Goal: Task Accomplishment & Management: Manage account settings

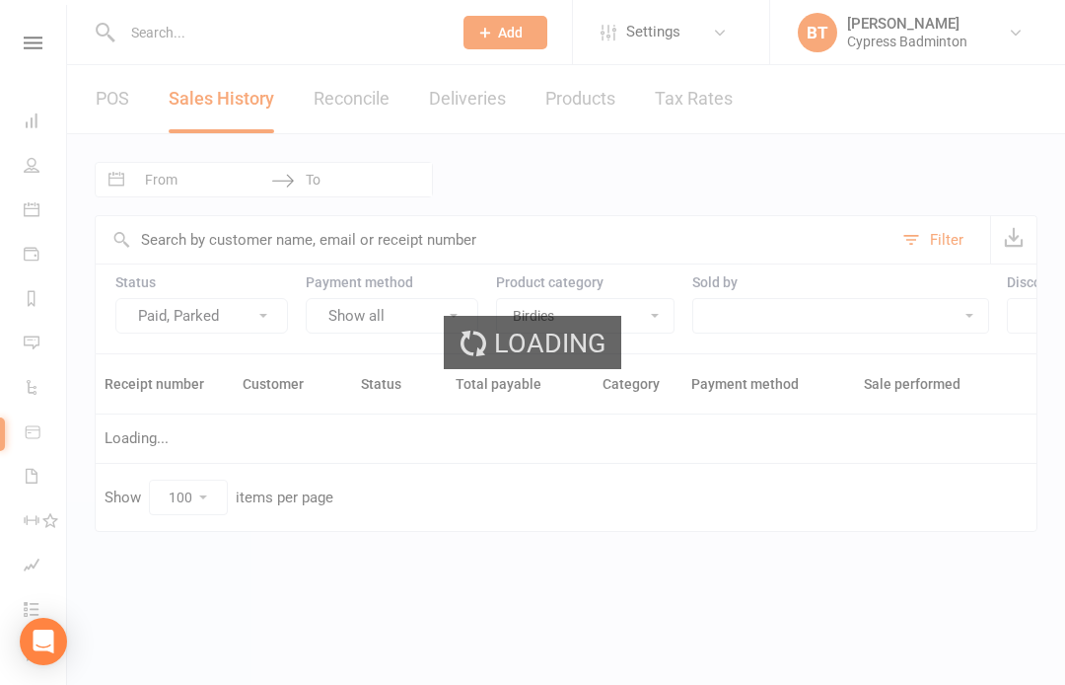
select select "3966"
select select "100"
click at [45, 40] on div "Loading" at bounding box center [532, 342] width 1065 height 685
click at [42, 42] on div "Loading" at bounding box center [532, 342] width 1065 height 685
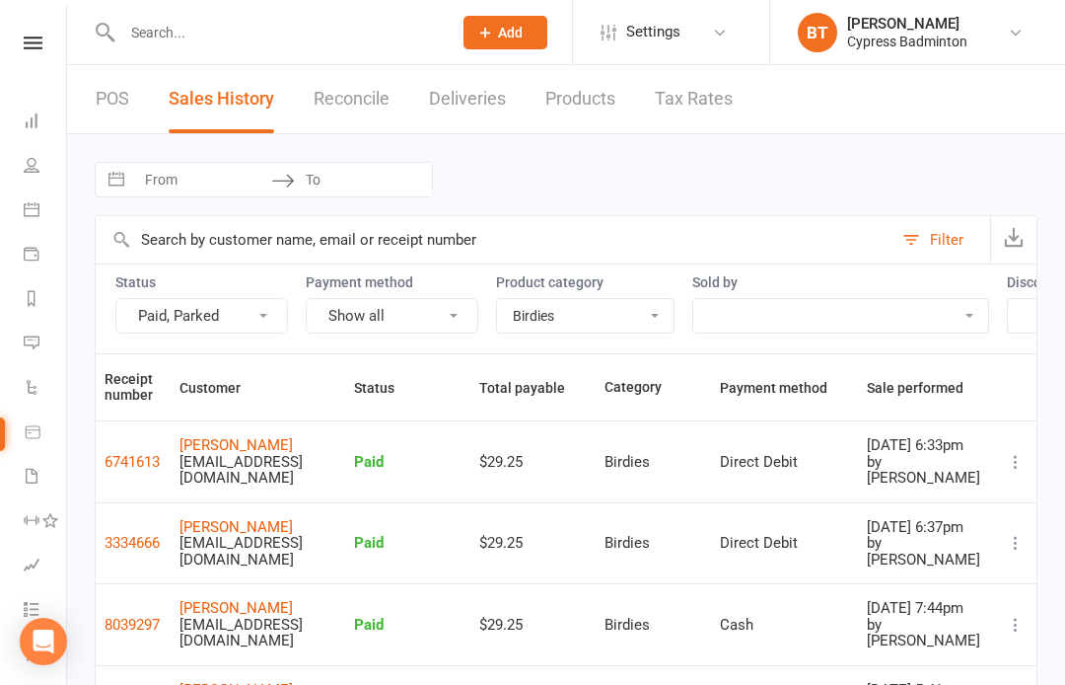
click at [19, 46] on link at bounding box center [33, 43] width 70 height 13
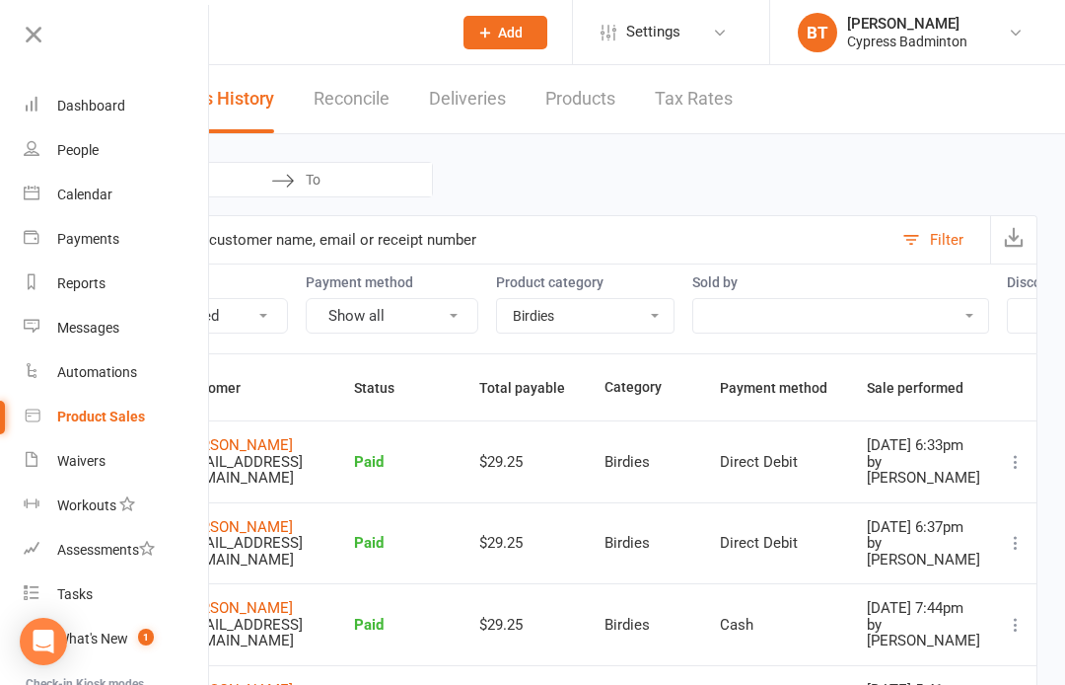
click at [141, 112] on link "Dashboard" at bounding box center [117, 106] width 186 height 44
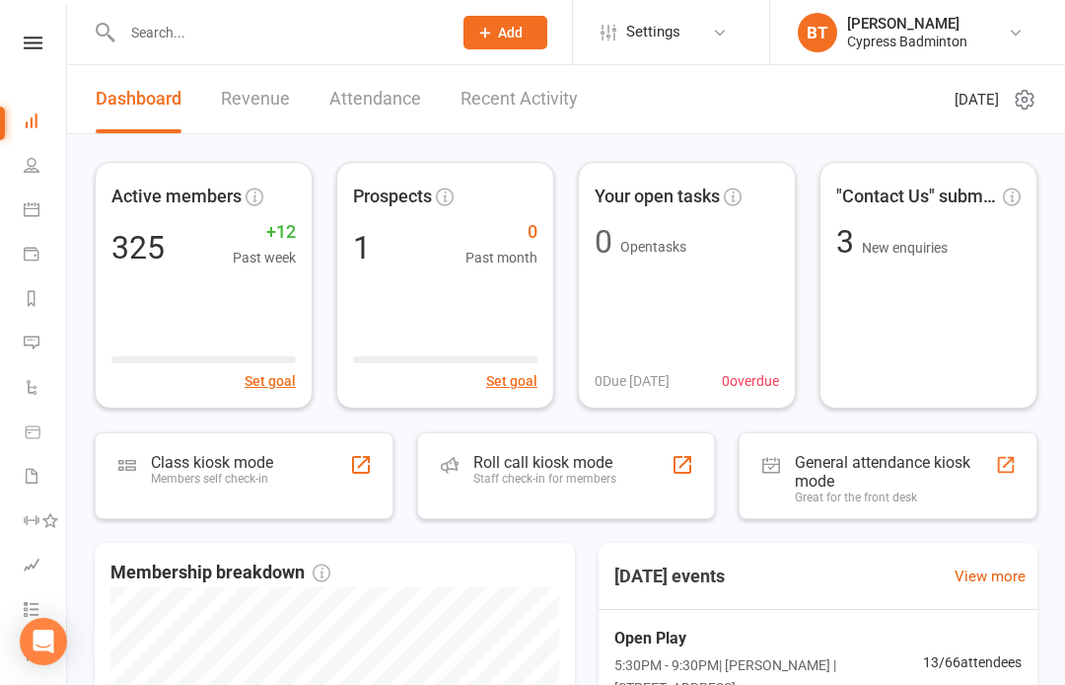
click at [618, 497] on div "Roll call kiosk mode Staff check-in for members" at bounding box center [566, 475] width 299 height 87
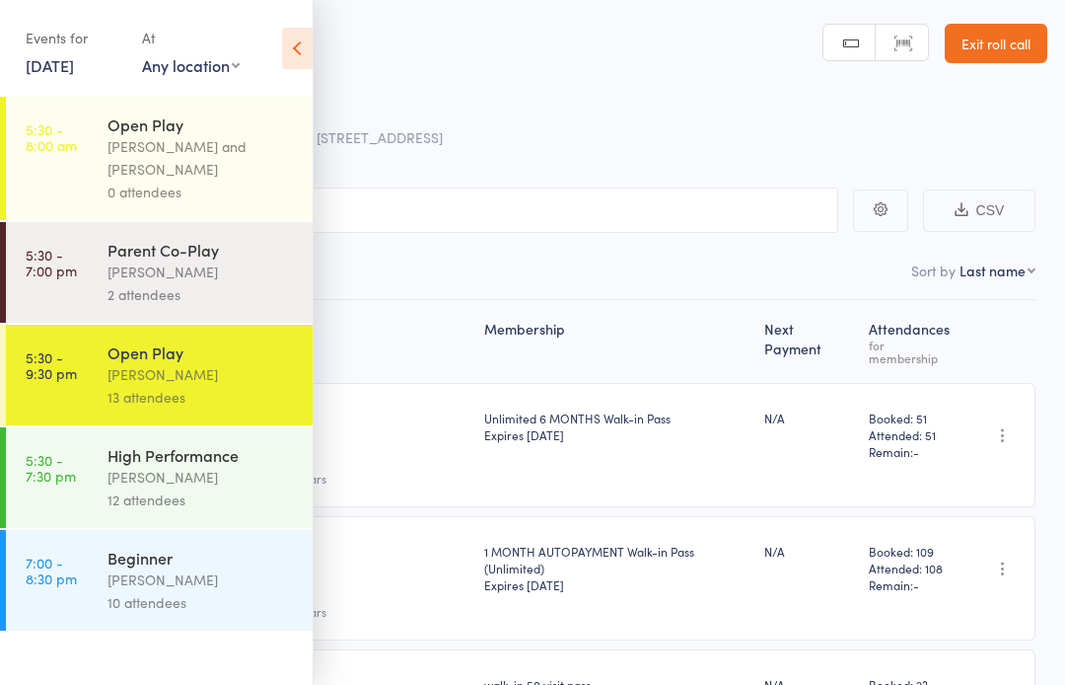
click at [233, 382] on div "[PERSON_NAME]" at bounding box center [202, 374] width 188 height 23
click at [295, 52] on icon at bounding box center [297, 48] width 31 height 41
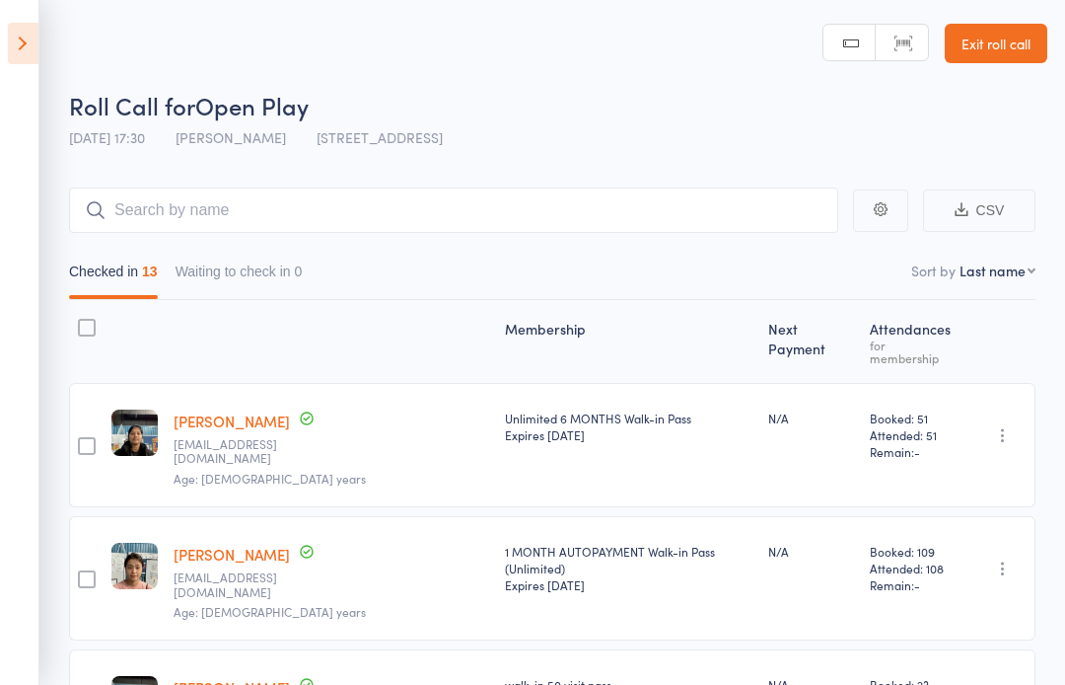
click at [991, 280] on select "First name Last name Birthday [DATE]? Behind on payments? Check in time Next pa…" at bounding box center [998, 270] width 76 height 20
select select "4"
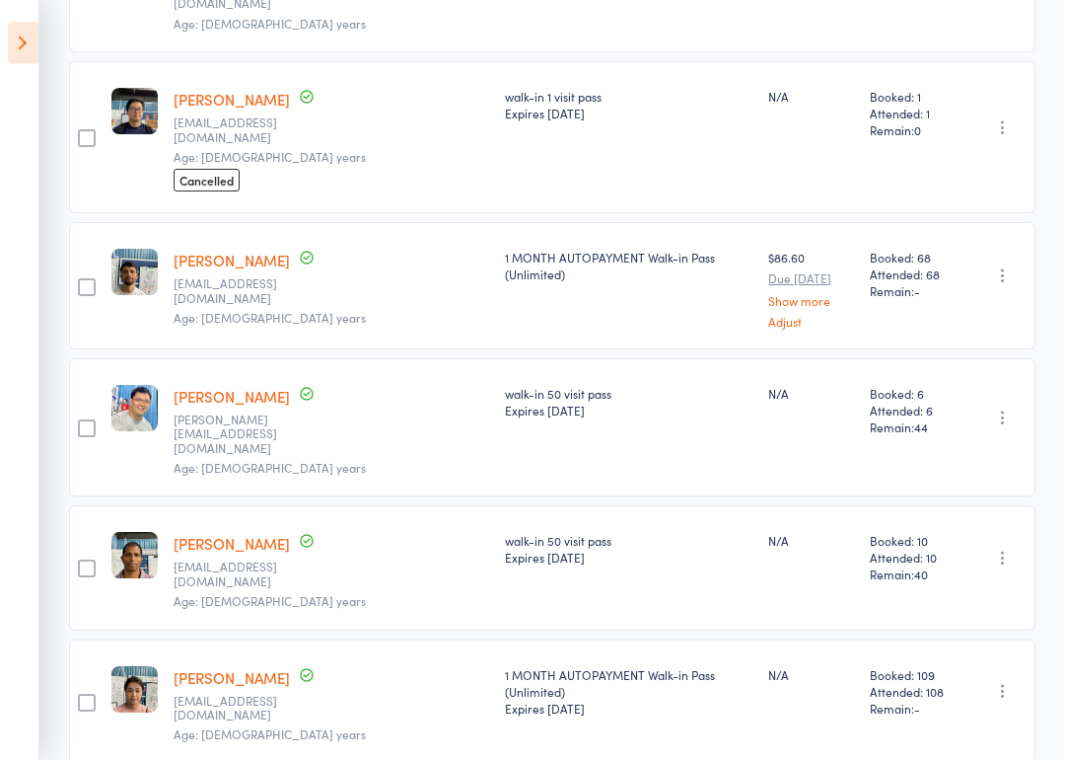
scroll to position [1323, 0]
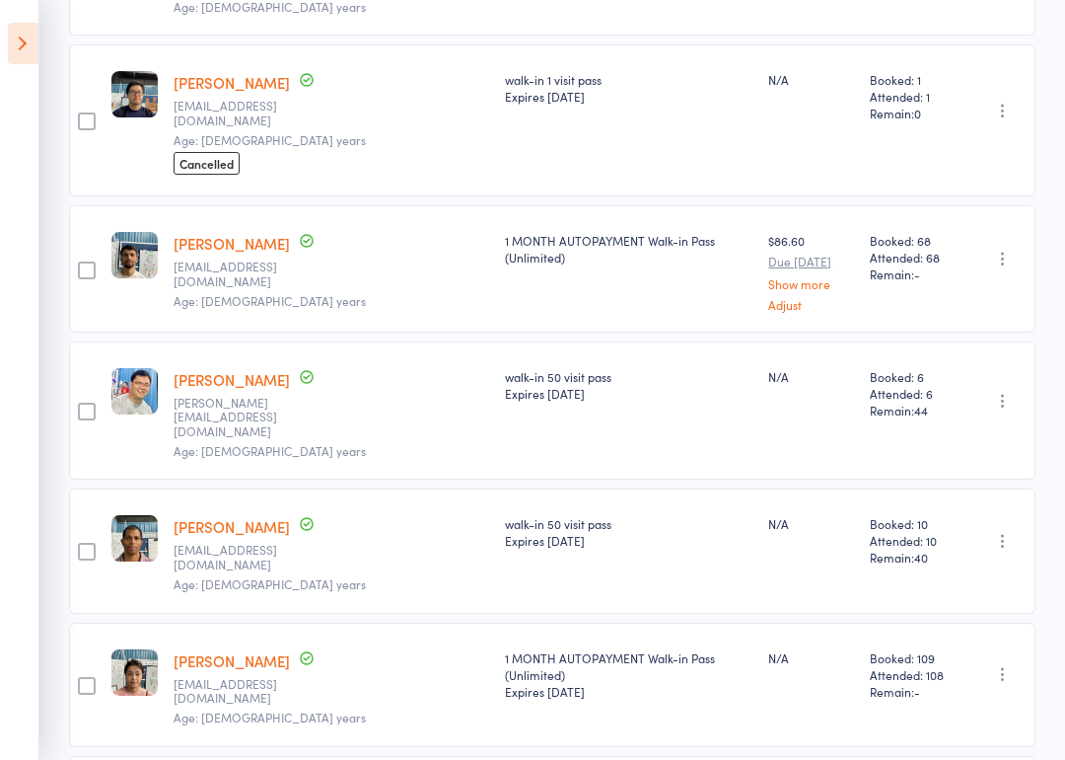
click at [249, 516] on link "[PERSON_NAME]" at bounding box center [232, 526] width 116 height 21
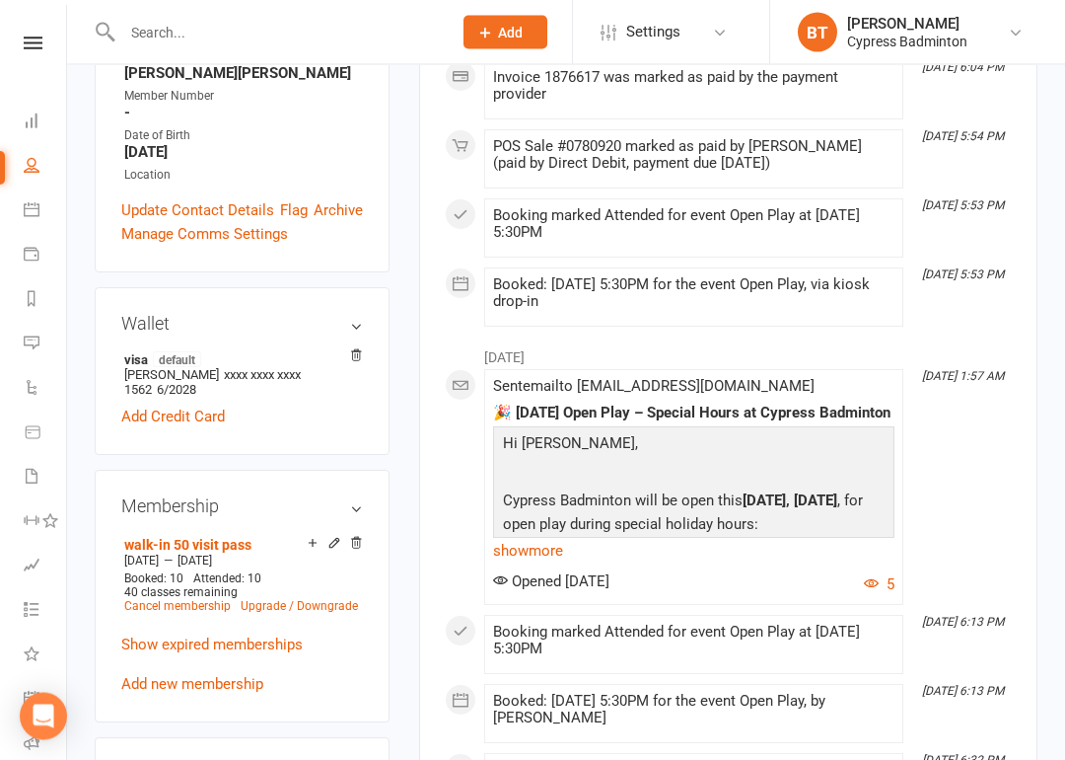
scroll to position [504, 0]
click at [337, 536] on icon at bounding box center [335, 543] width 14 height 14
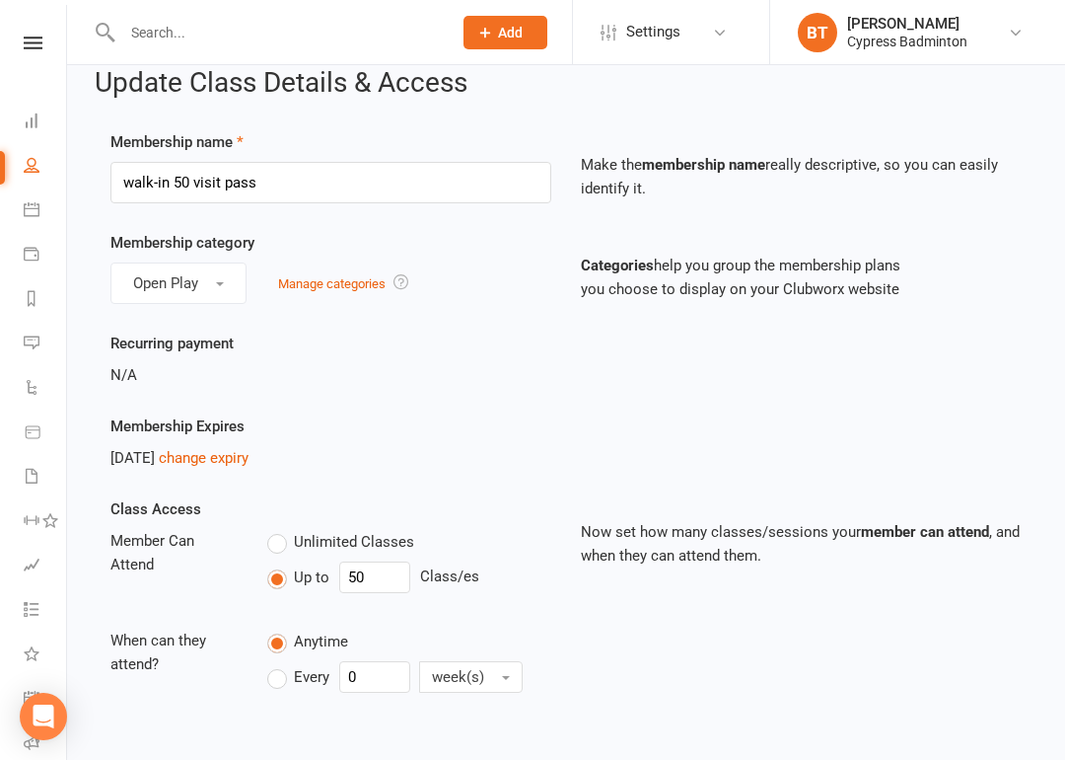
scroll to position [32, 0]
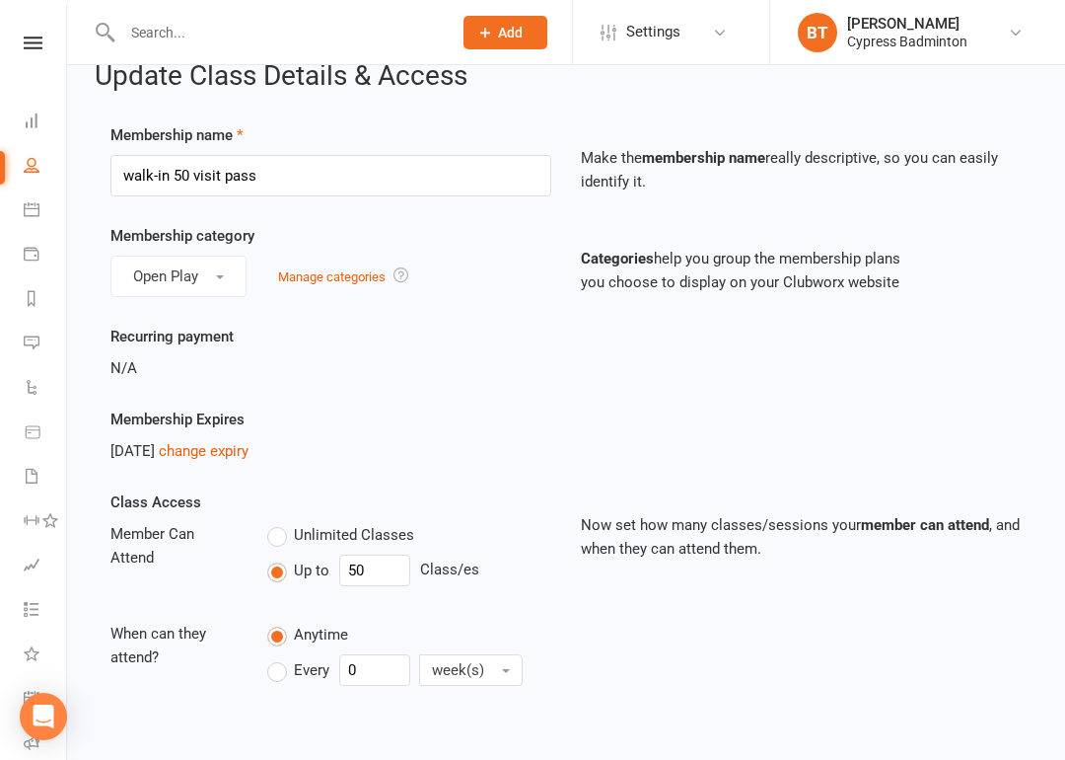
click at [249, 453] on link "change expiry" at bounding box center [204, 451] width 90 height 18
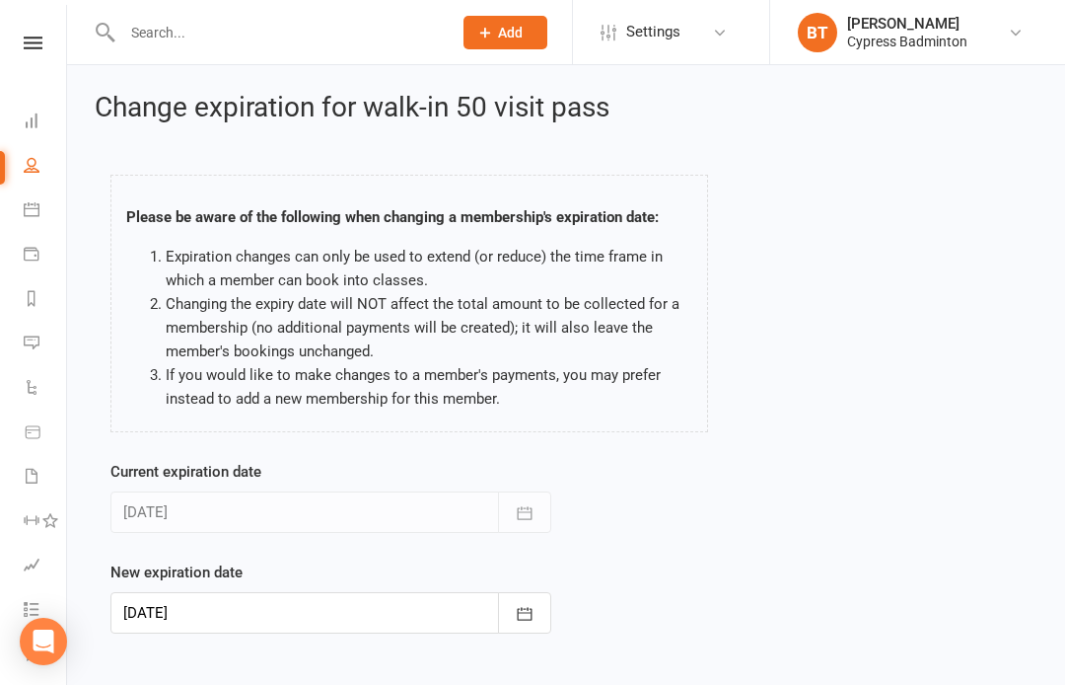
click at [526, 616] on icon "button" at bounding box center [525, 614] width 20 height 20
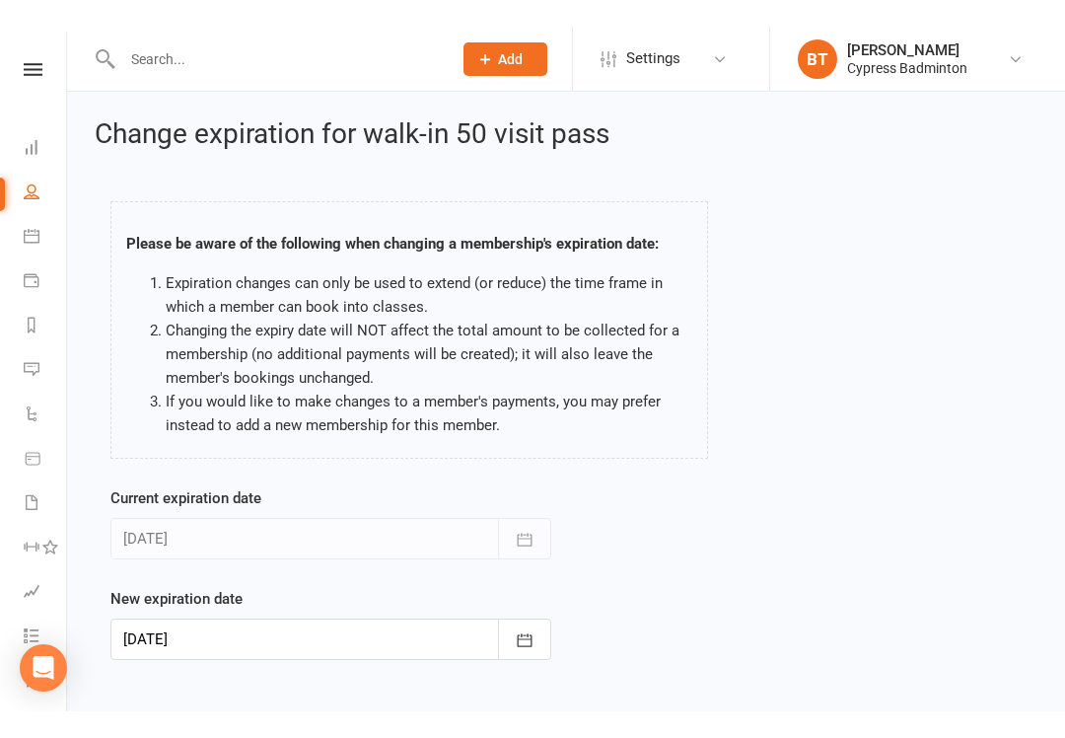
scroll to position [17, 0]
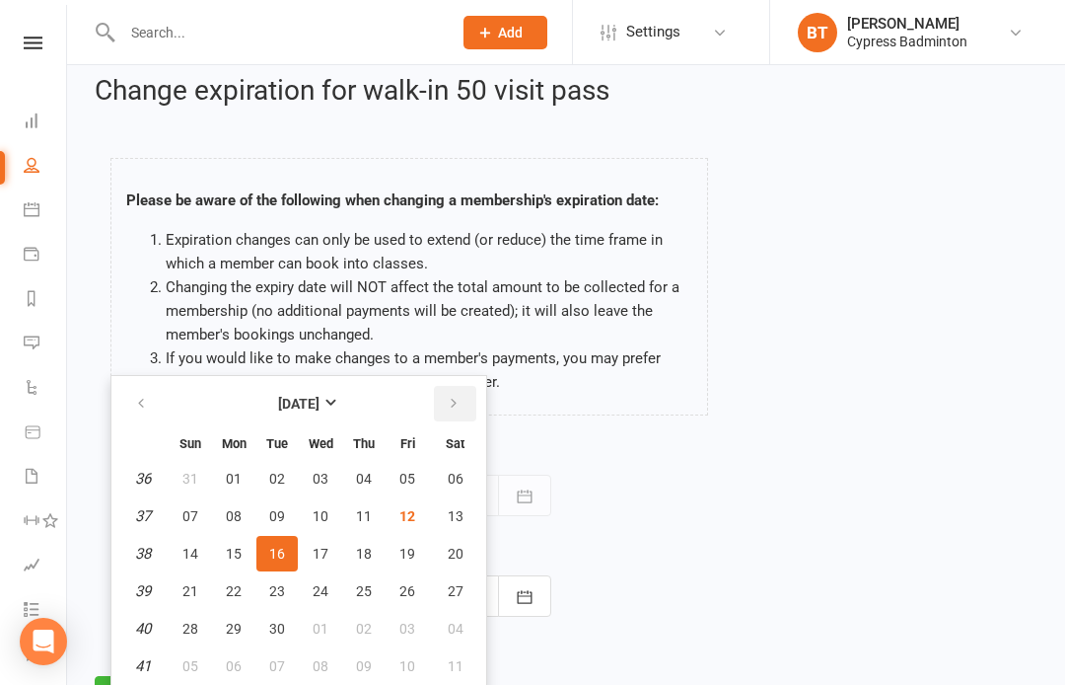
click at [457, 402] on icon "button" at bounding box center [454, 404] width 14 height 16
click at [452, 402] on icon "button" at bounding box center [454, 404] width 14 height 16
click at [444, 414] on button "button" at bounding box center [455, 404] width 42 height 36
click at [463, 543] on button "20" at bounding box center [455, 554] width 50 height 36
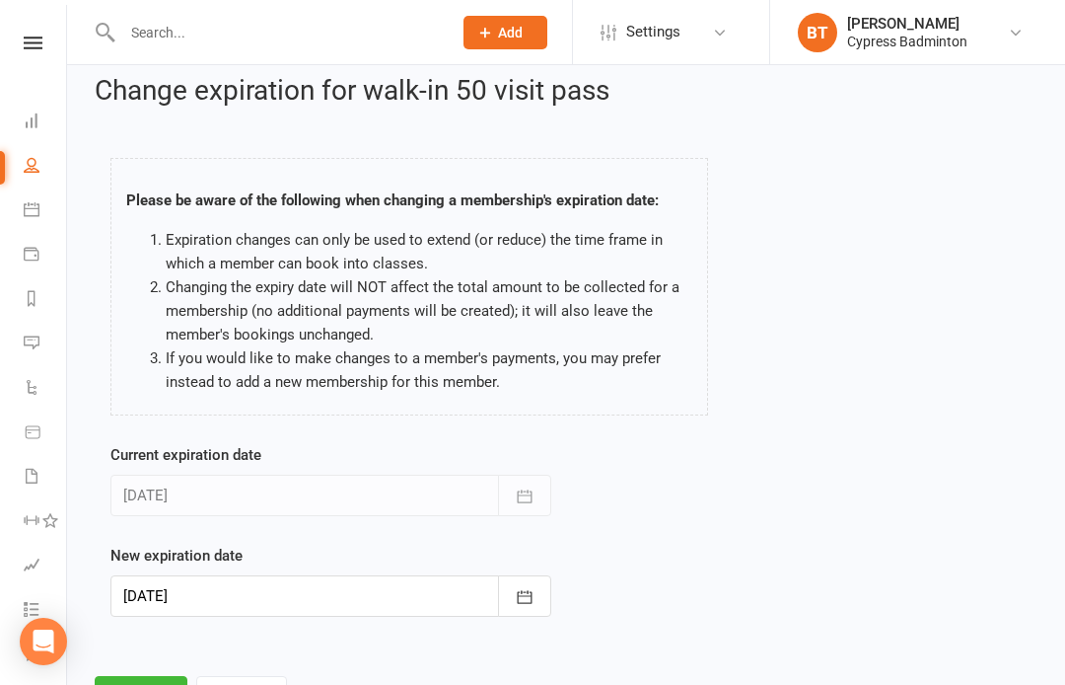
click at [515, 583] on button "button" at bounding box center [524, 595] width 53 height 41
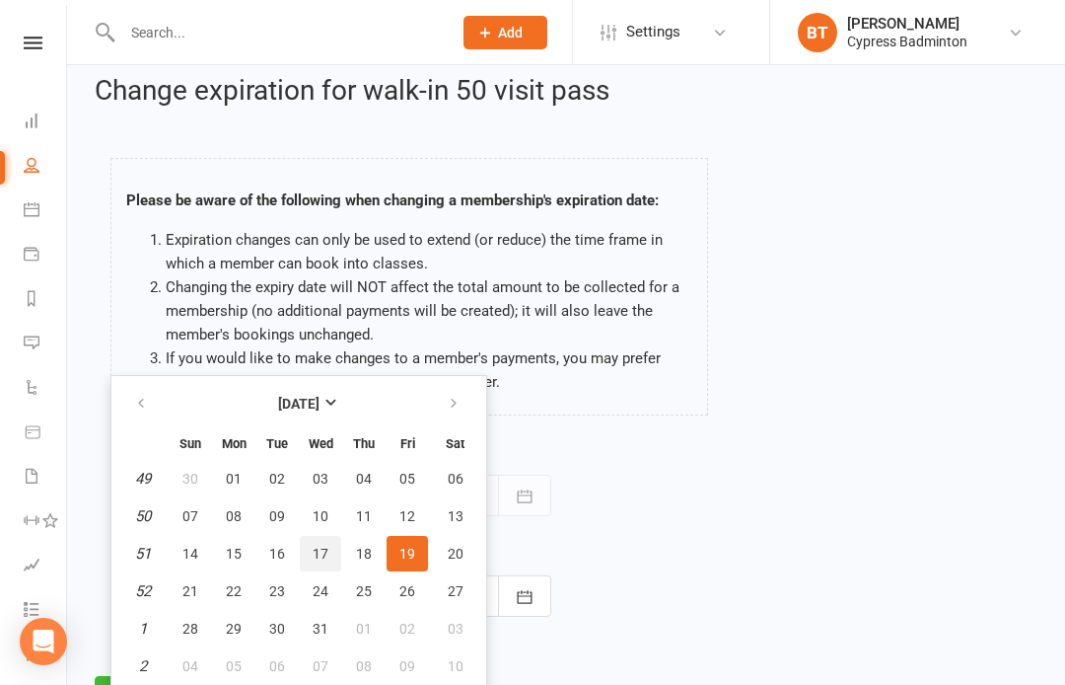
click at [321, 552] on span "17" at bounding box center [321, 554] width 16 height 16
type input "17 Dec 2025"
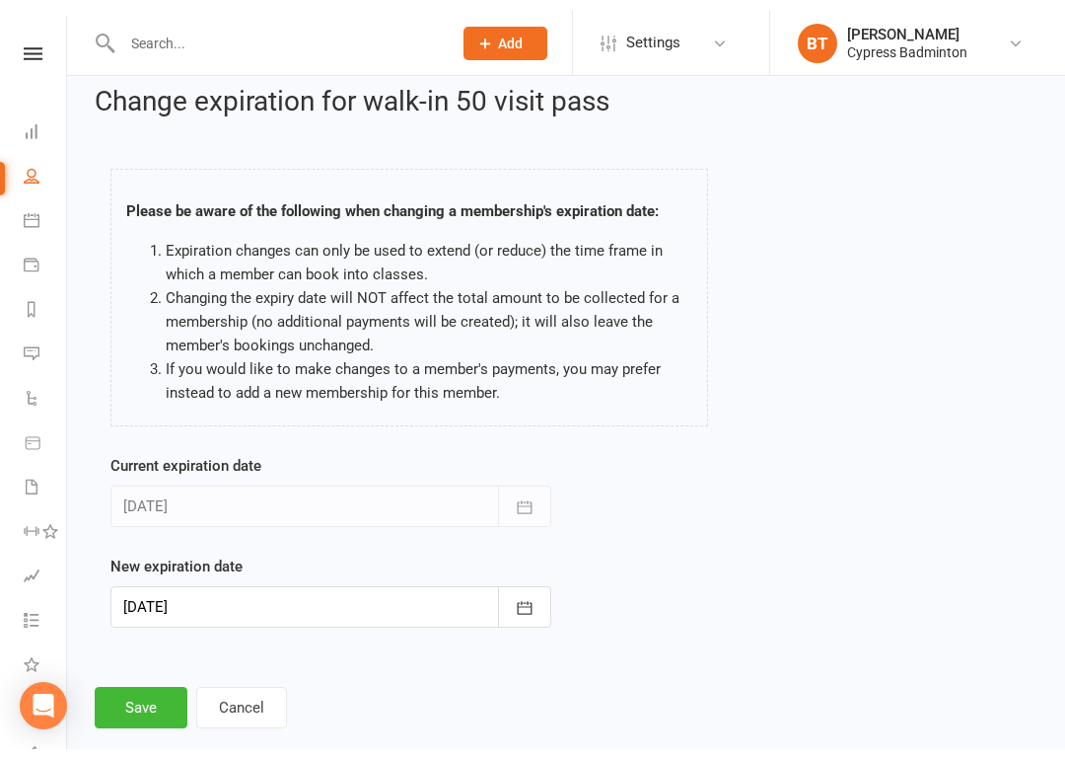
scroll to position [46, 0]
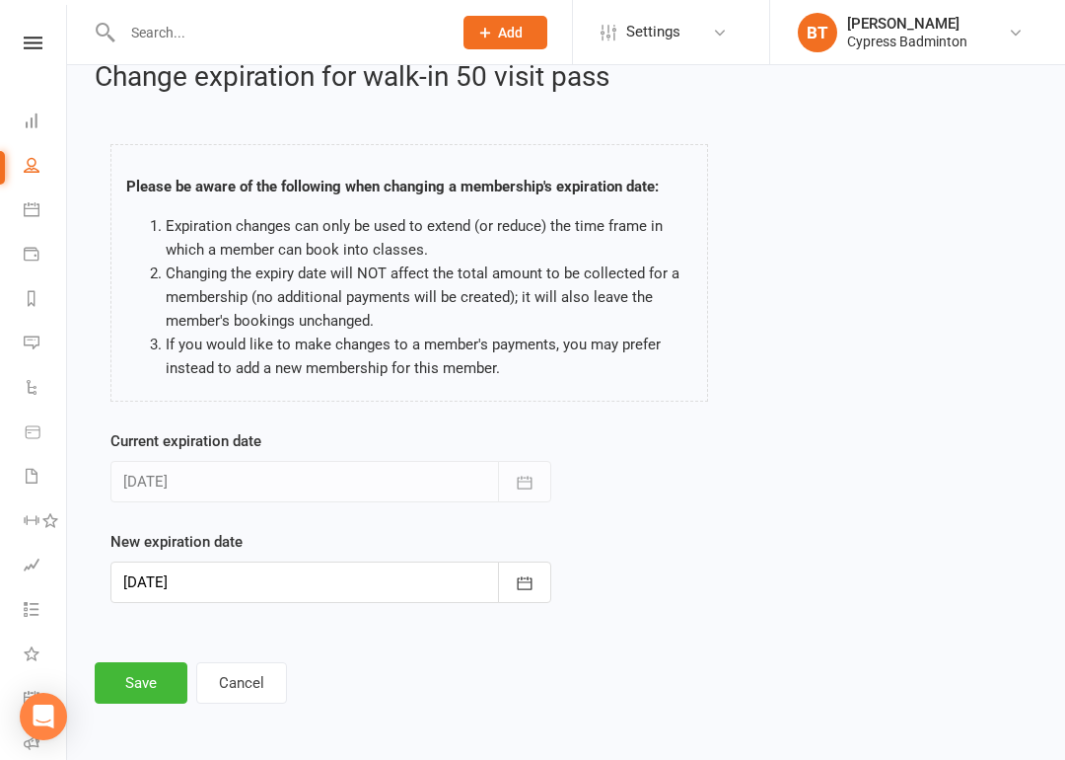
click at [129, 671] on button "Save" at bounding box center [141, 682] width 93 height 41
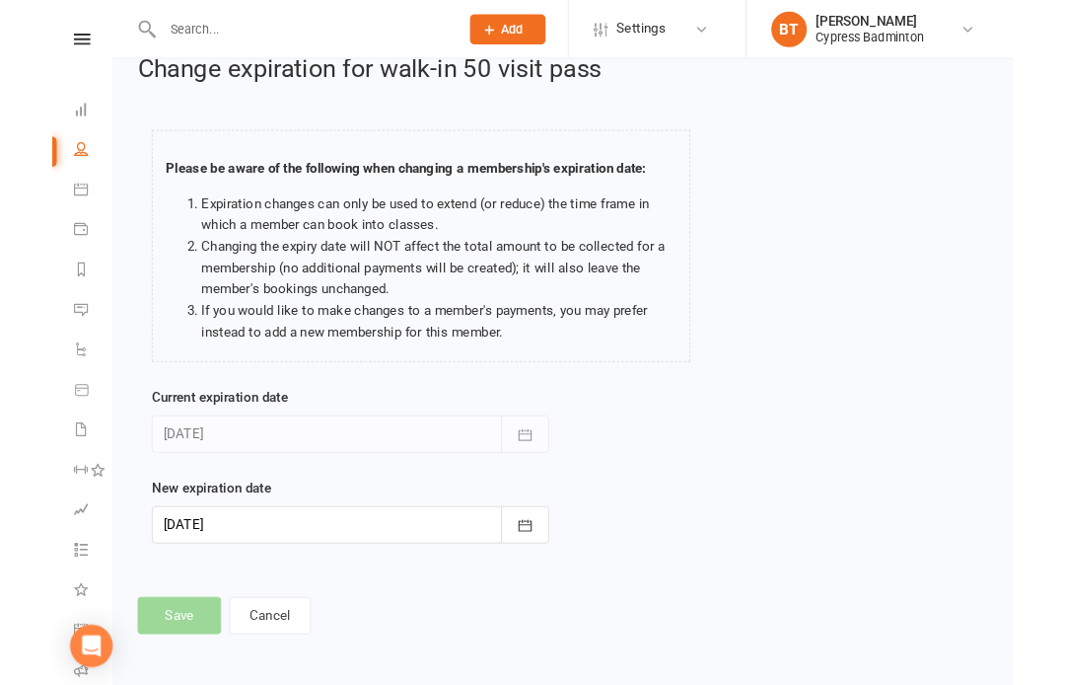
scroll to position [121, 0]
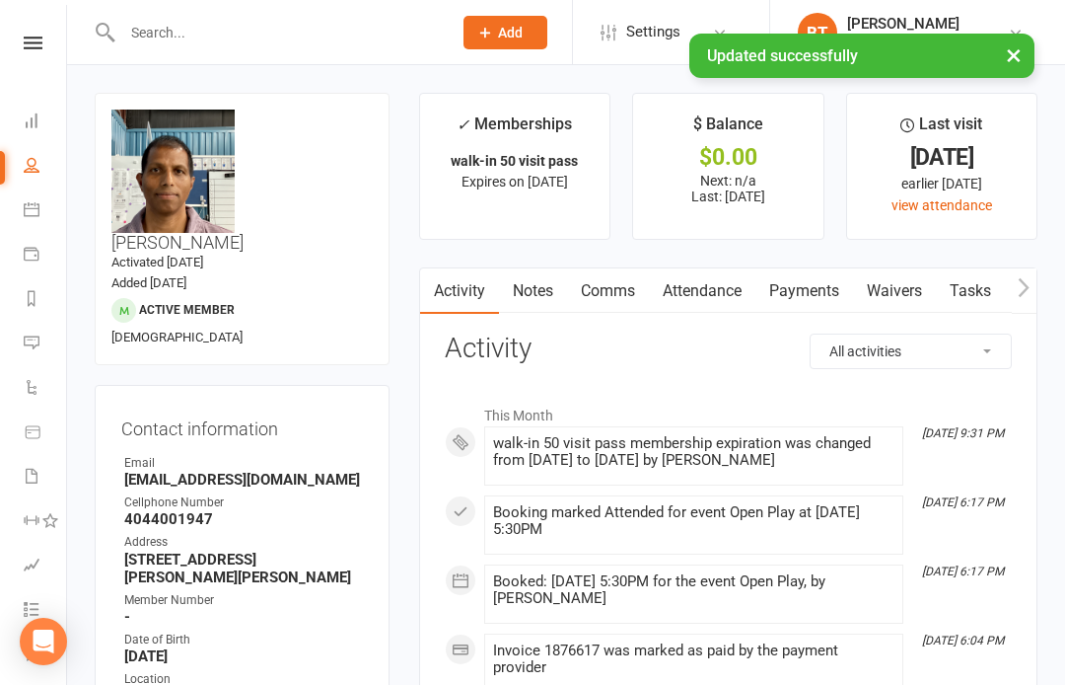
click at [550, 278] on link "Notes" at bounding box center [533, 290] width 68 height 45
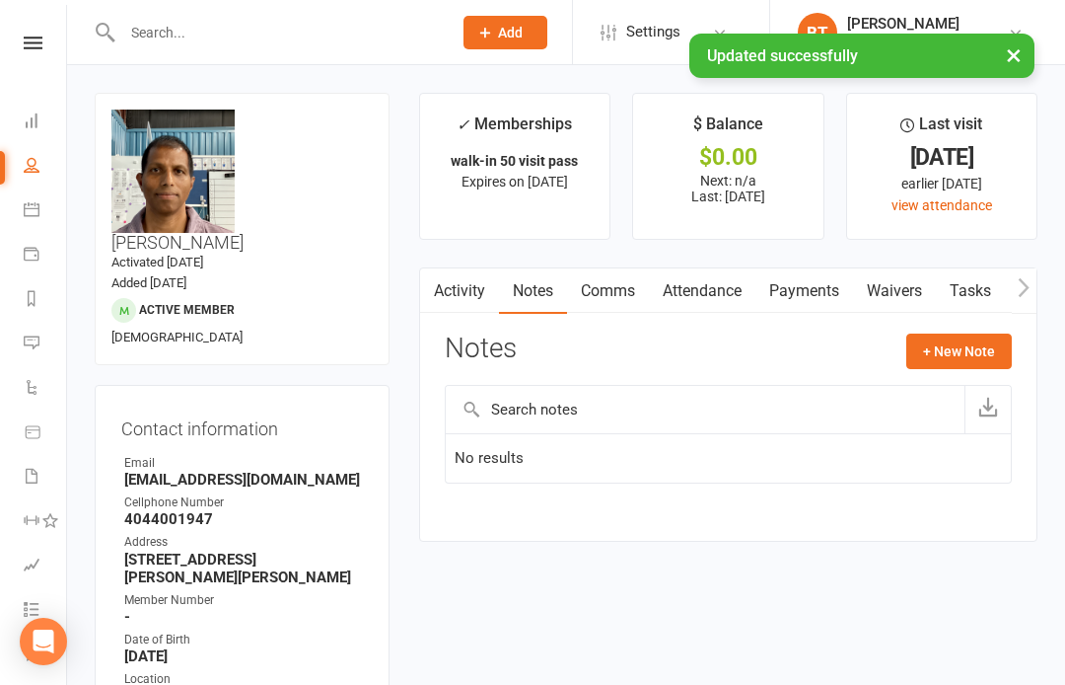
click at [618, 404] on input "text" at bounding box center [705, 409] width 519 height 47
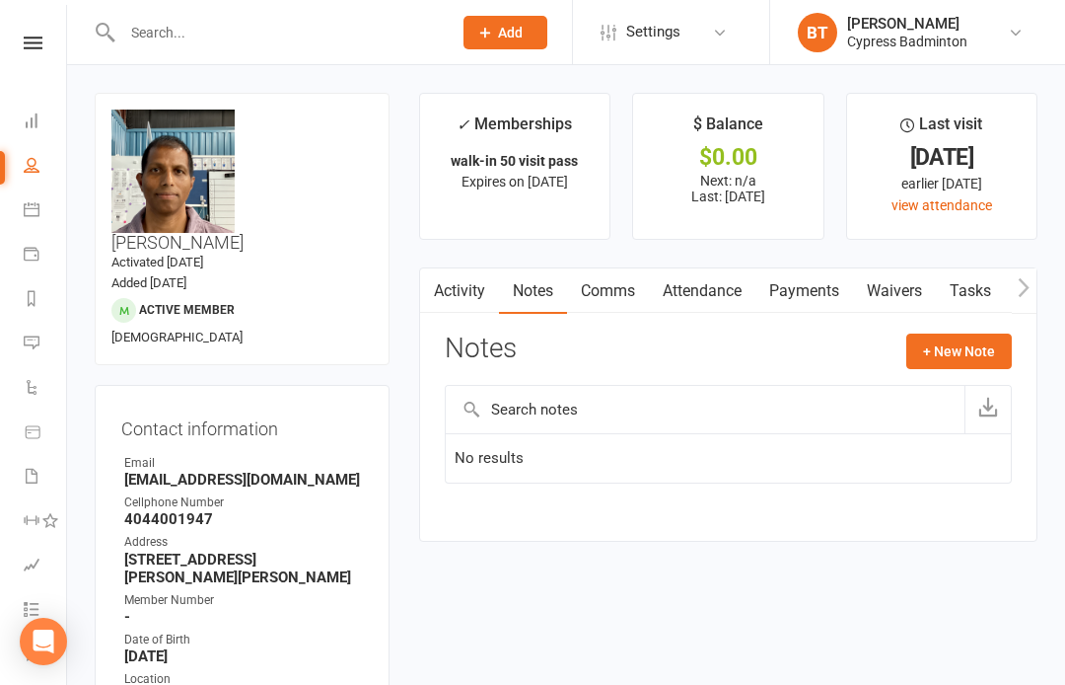
click at [977, 359] on button "+ New Note" at bounding box center [960, 351] width 106 height 36
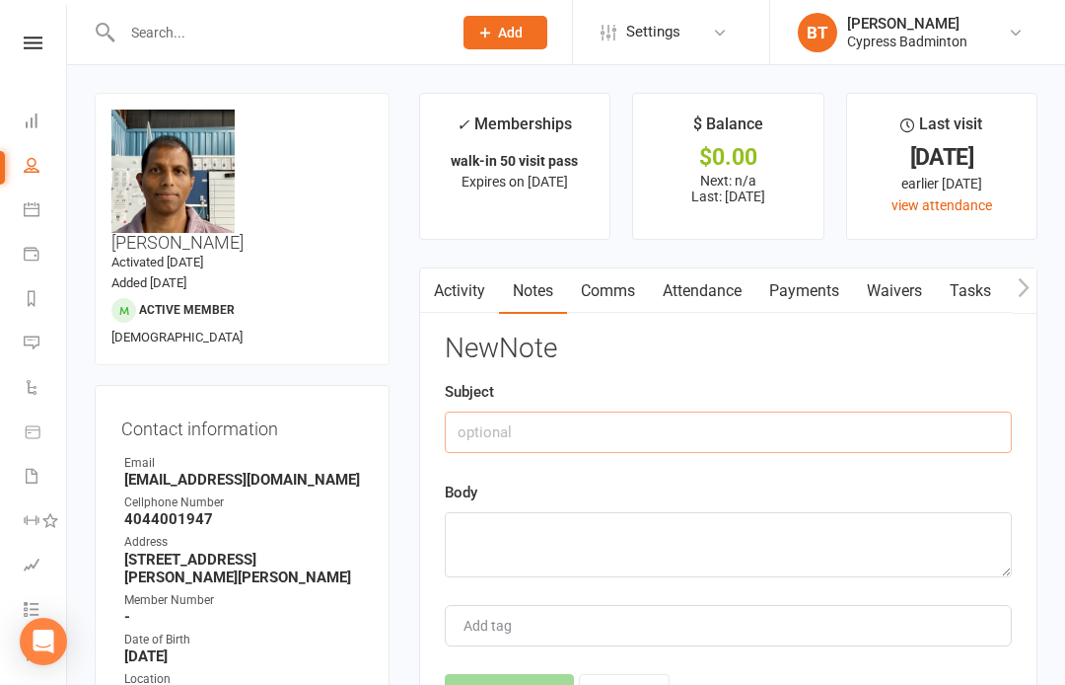
click at [774, 441] on input "text" at bounding box center [728, 431] width 567 height 41
click at [481, 435] on input "3mo extension" at bounding box center [728, 431] width 567 height 41
click at [496, 402] on div "Subject Pass expiration extension" at bounding box center [728, 416] width 567 height 73
click at [695, 425] on input "Pass expiration extension" at bounding box center [728, 431] width 567 height 41
click at [527, 418] on input "Pass expiration extension" at bounding box center [728, 431] width 567 height 41
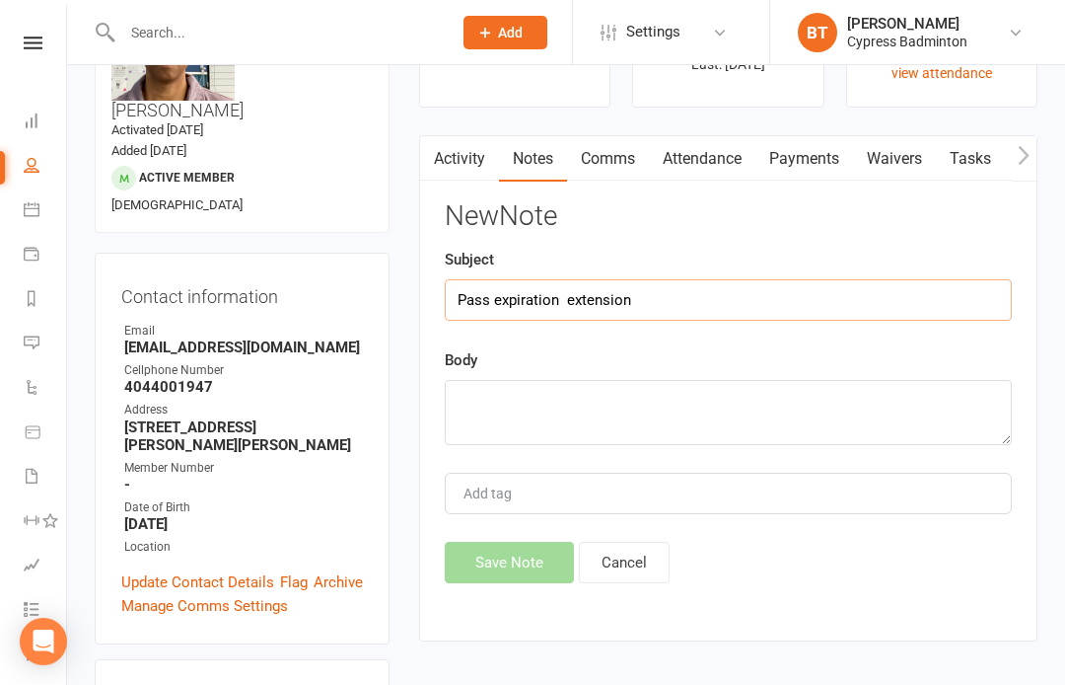
scroll to position [131, 0]
click at [748, 295] on input "Pass expiration extension" at bounding box center [728, 300] width 567 height 41
click at [681, 312] on input "Pass expiration extension" at bounding box center [728, 300] width 567 height 41
click at [572, 294] on input "Pass expiration extension" at bounding box center [728, 300] width 567 height 41
click at [837, 304] on input "Pass expiration extension" at bounding box center [728, 300] width 567 height 41
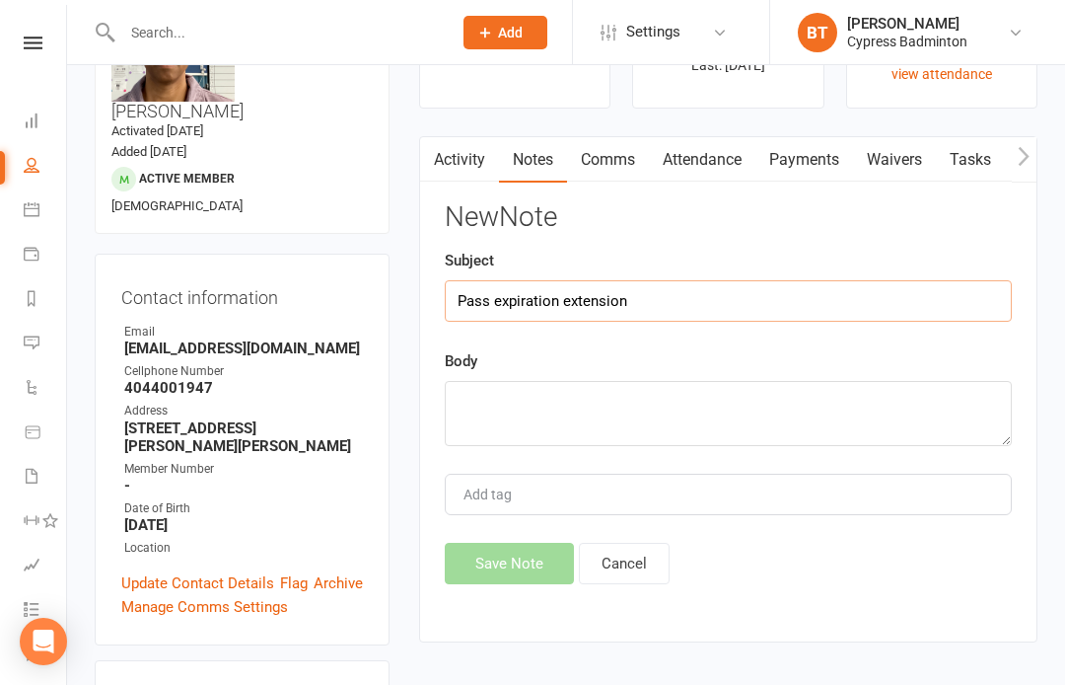
type input "Pass expiration extension"
click at [929, 398] on textarea at bounding box center [728, 413] width 567 height 65
type textarea "p"
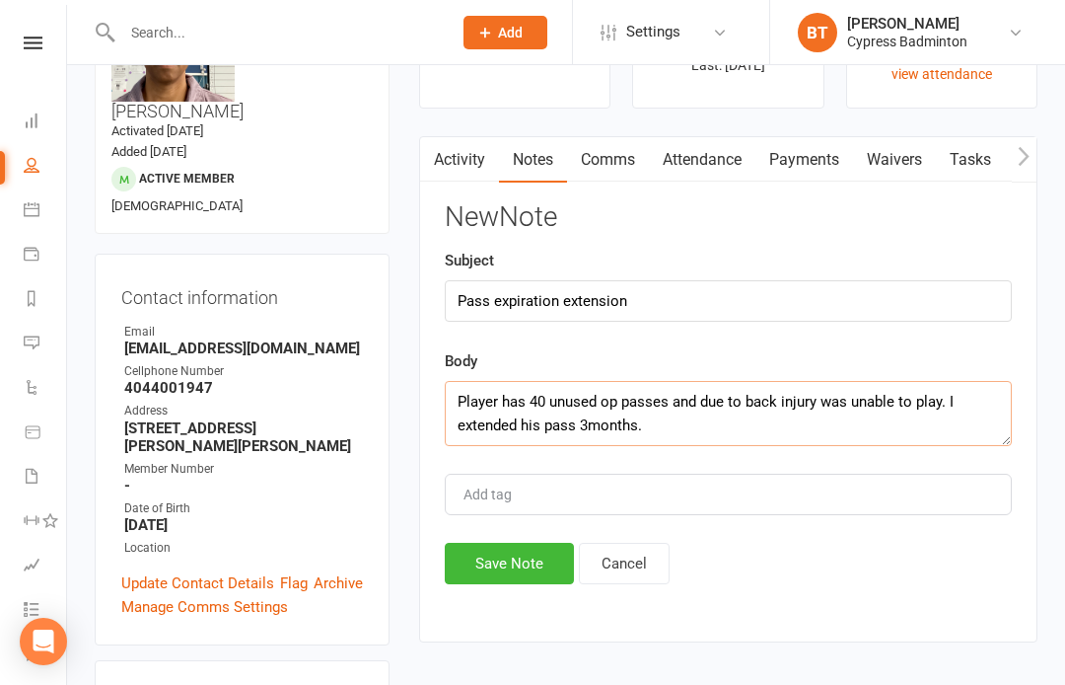
click at [580, 411] on textarea "Player has 40 unused op passes and due to back injury was unable to play. I ext…" at bounding box center [728, 413] width 567 height 65
click at [702, 398] on textarea "Player has 40 unused op passes and due to back injury was unable to play. I ext…" at bounding box center [728, 413] width 567 height 65
click at [786, 402] on textarea "Player has 40 unused op passes. due to back injury was unable to play. I extend…" at bounding box center [728, 413] width 567 height 65
click at [912, 394] on textarea "Player has 40 unused op passes. due to back injury, was unable to play. I exten…" at bounding box center [728, 413] width 567 height 65
click at [770, 411] on textarea "Player has 40 unused op passes. due to back injury, was unable to attend. I ext…" at bounding box center [728, 413] width 567 height 65
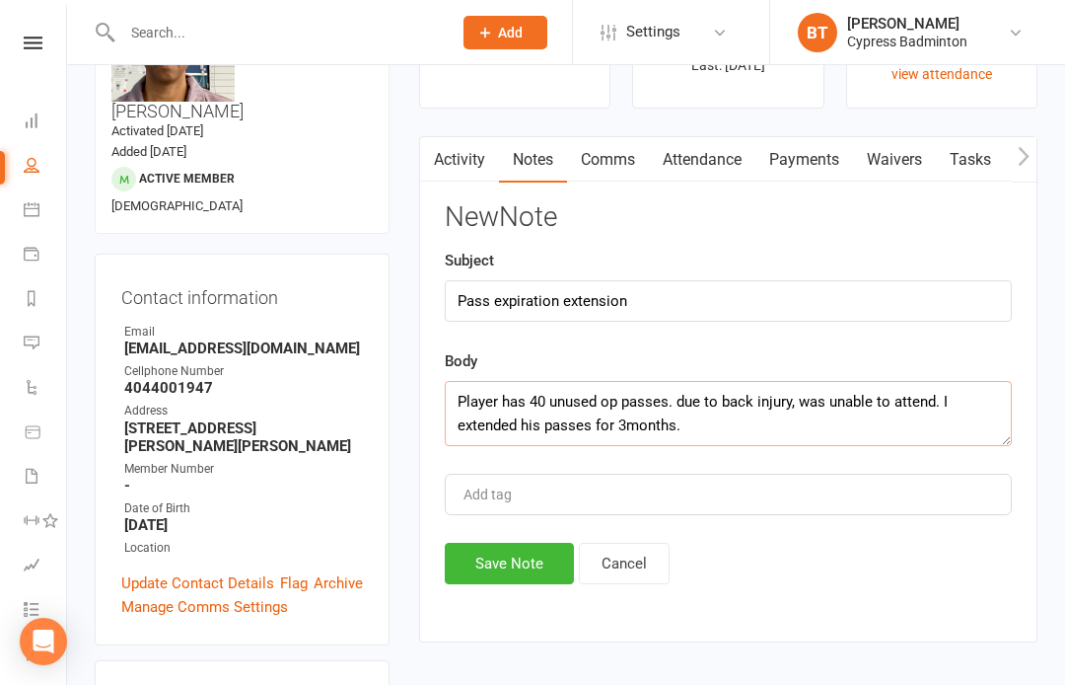
type textarea "Player has 40 unused op passes. due to back injury, was unable to attend. I ext…"
click at [525, 570] on button "Save Note" at bounding box center [509, 563] width 129 height 41
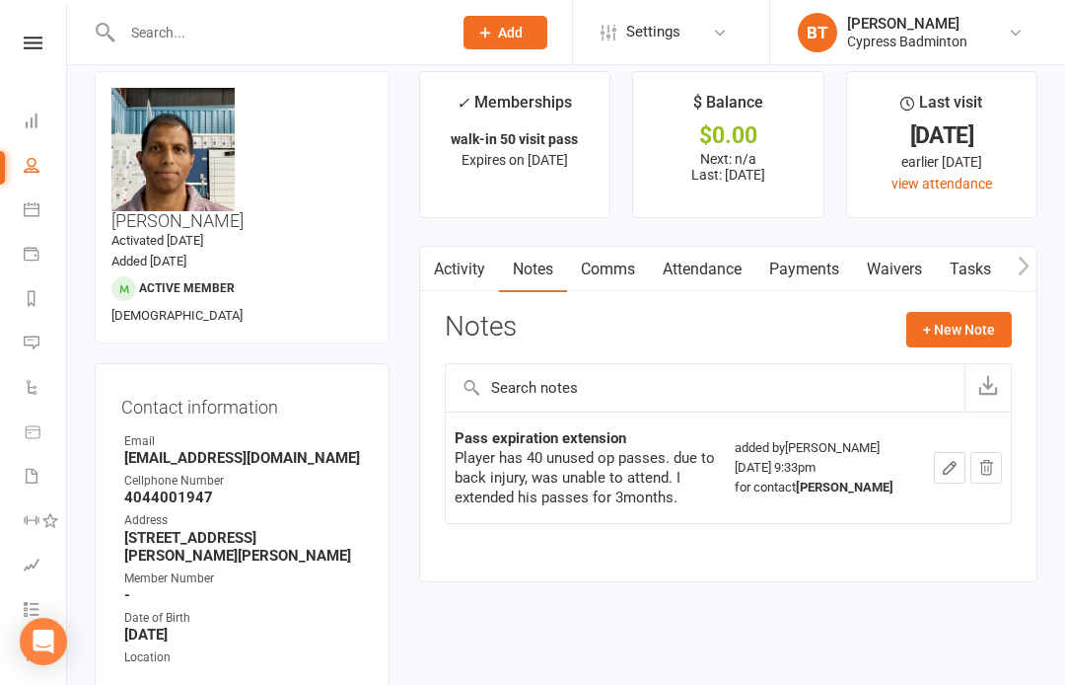
scroll to position [0, 0]
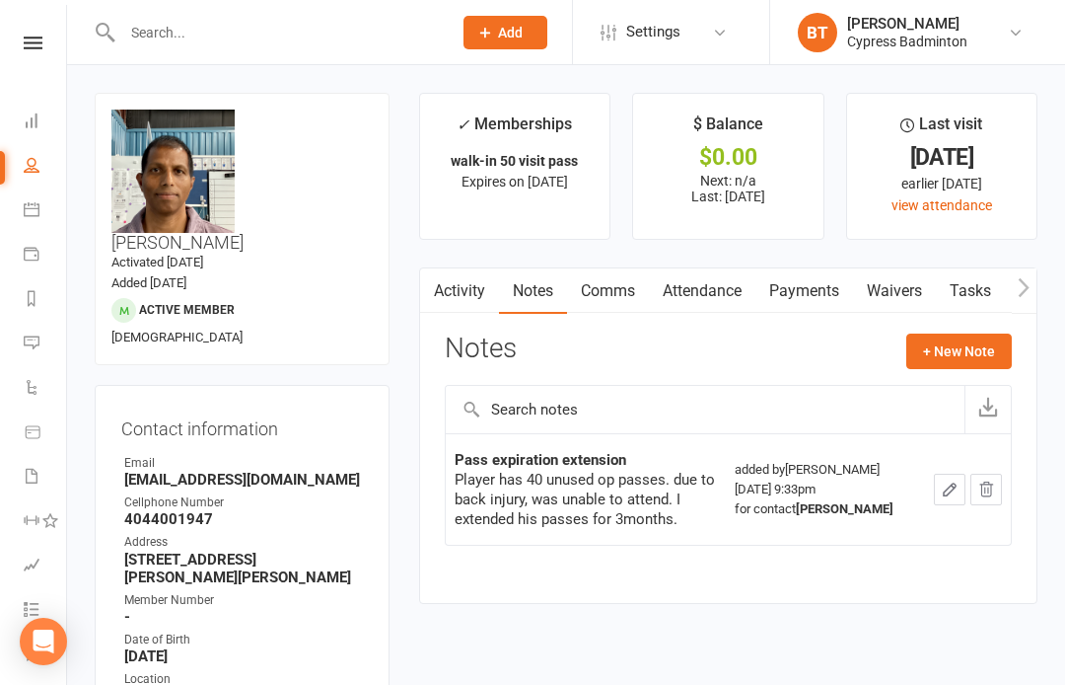
click at [39, 121] on link "Dashboard" at bounding box center [46, 123] width 44 height 44
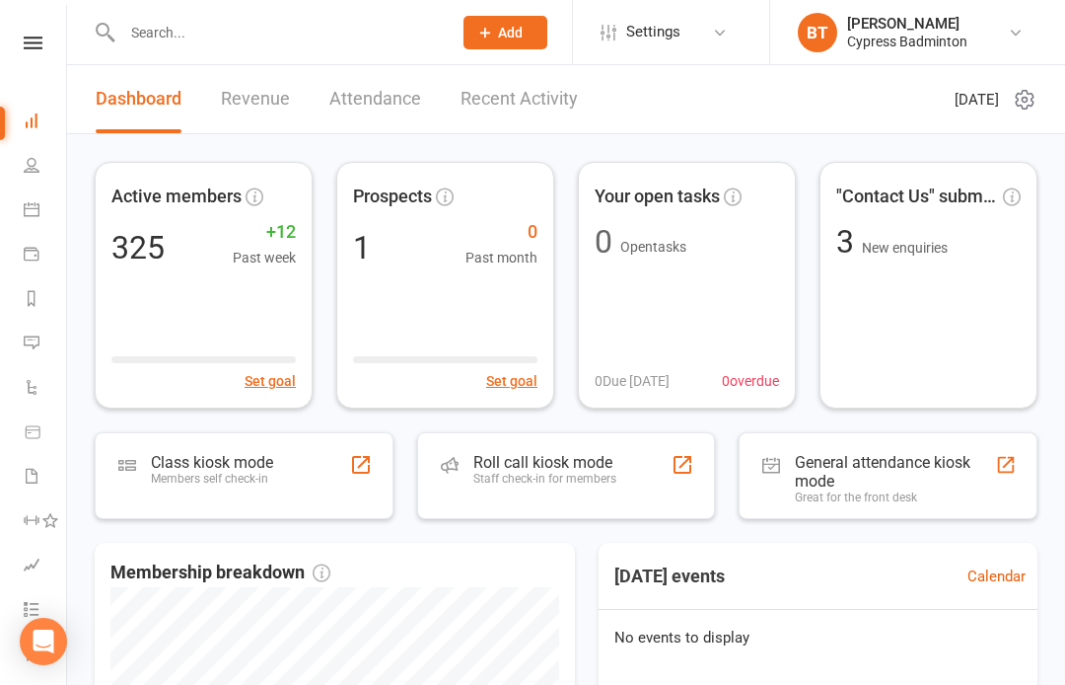
click at [520, 94] on link "Recent Activity" at bounding box center [519, 99] width 117 height 68
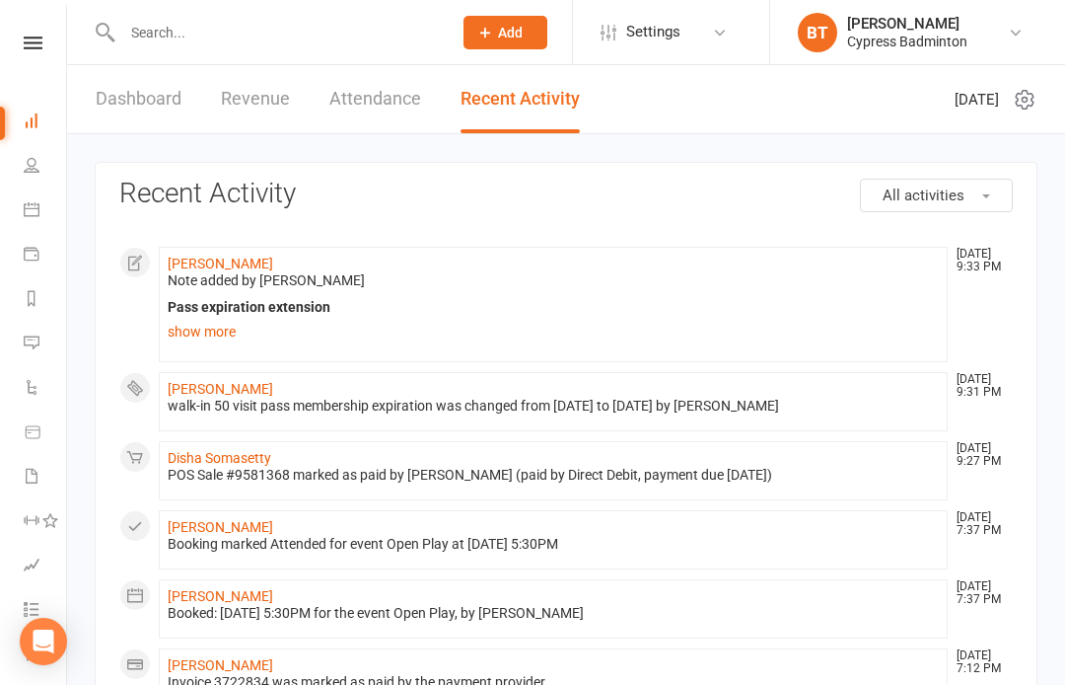
click at [43, 302] on link "Reports" at bounding box center [46, 300] width 44 height 44
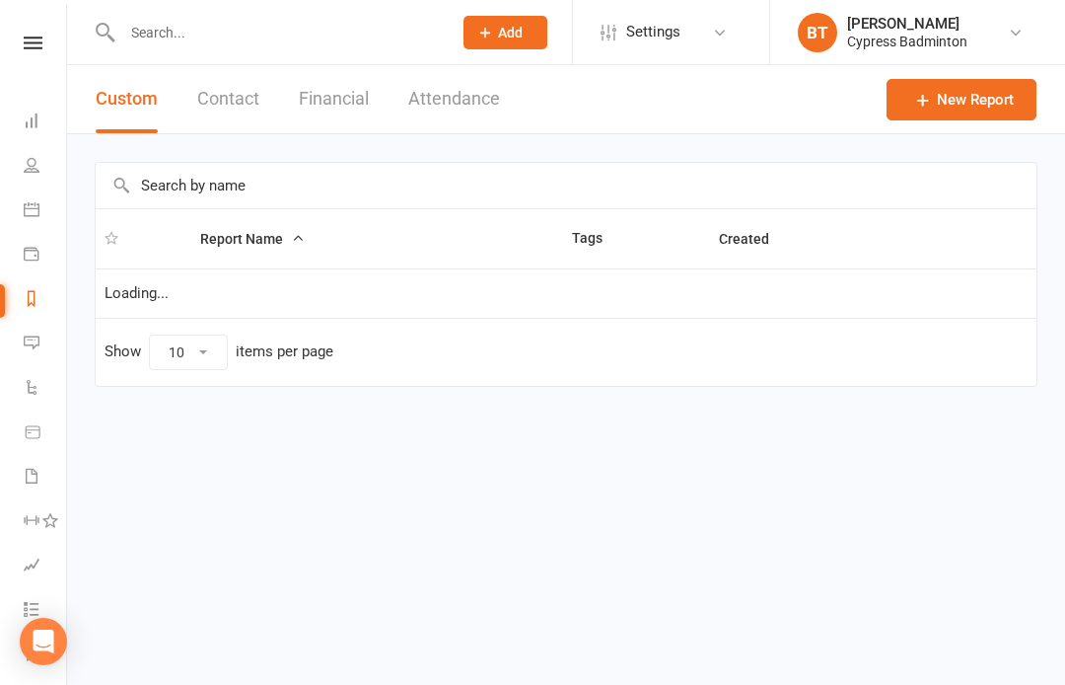
click at [342, 90] on button "Financial" at bounding box center [334, 99] width 70 height 68
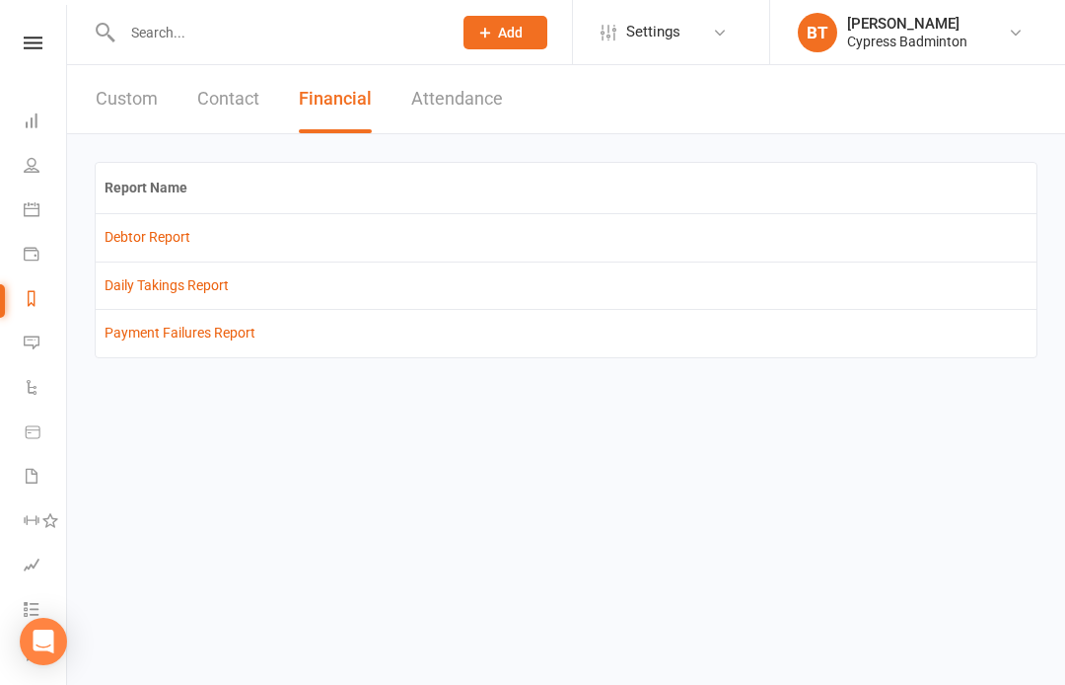
click at [140, 229] on link "Debtor Report" at bounding box center [148, 237] width 86 height 16
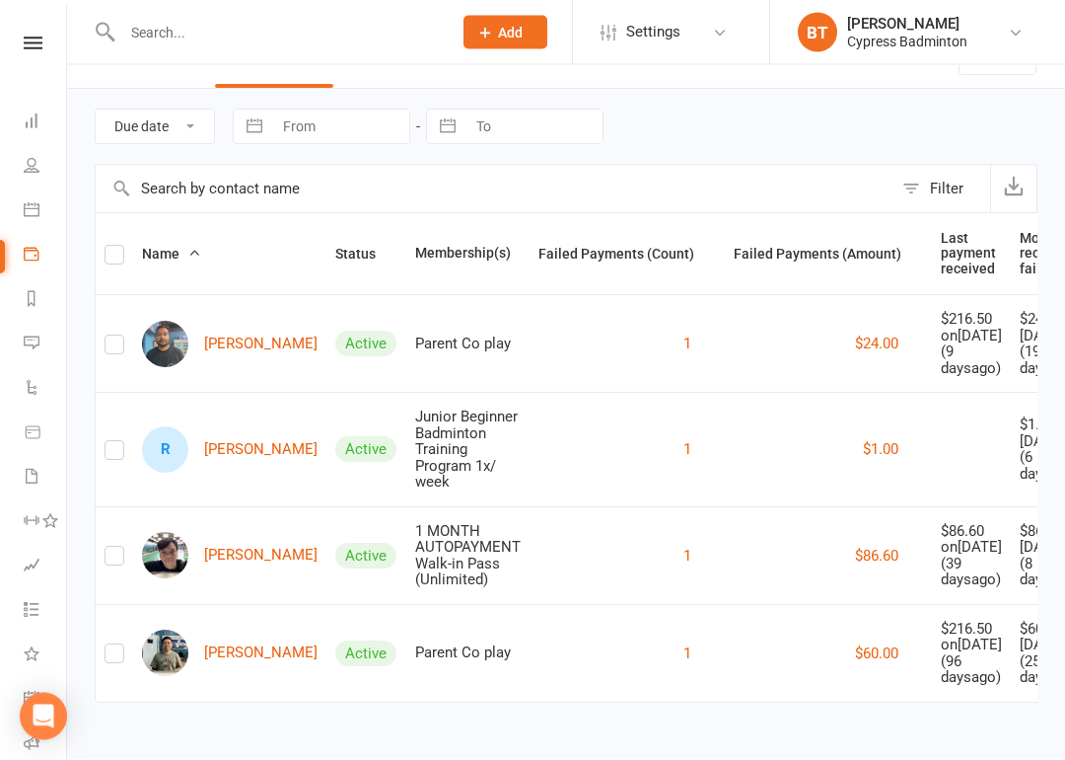
scroll to position [256, 0]
